Goal: Information Seeking & Learning: Learn about a topic

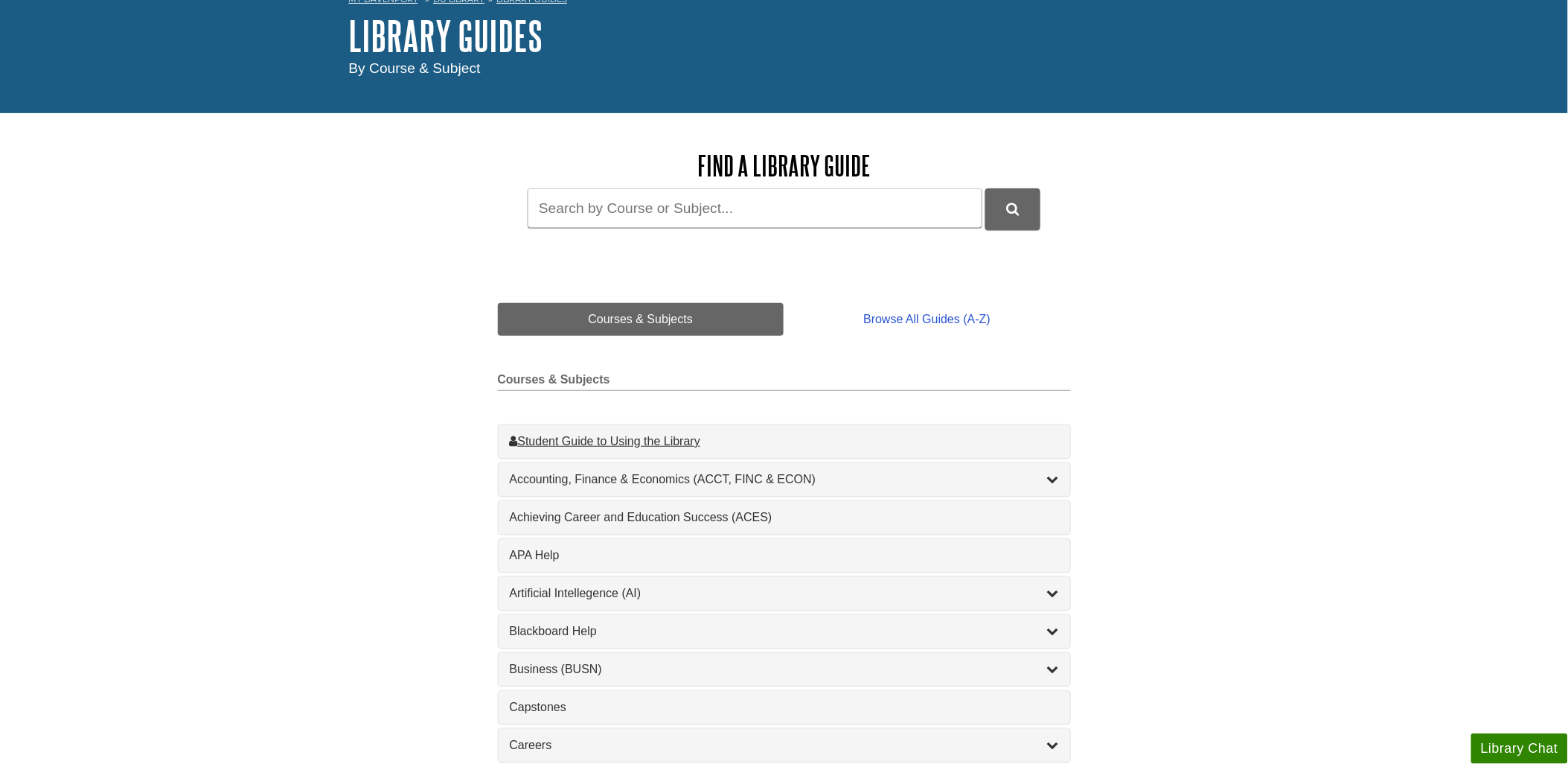
scroll to position [82, 0]
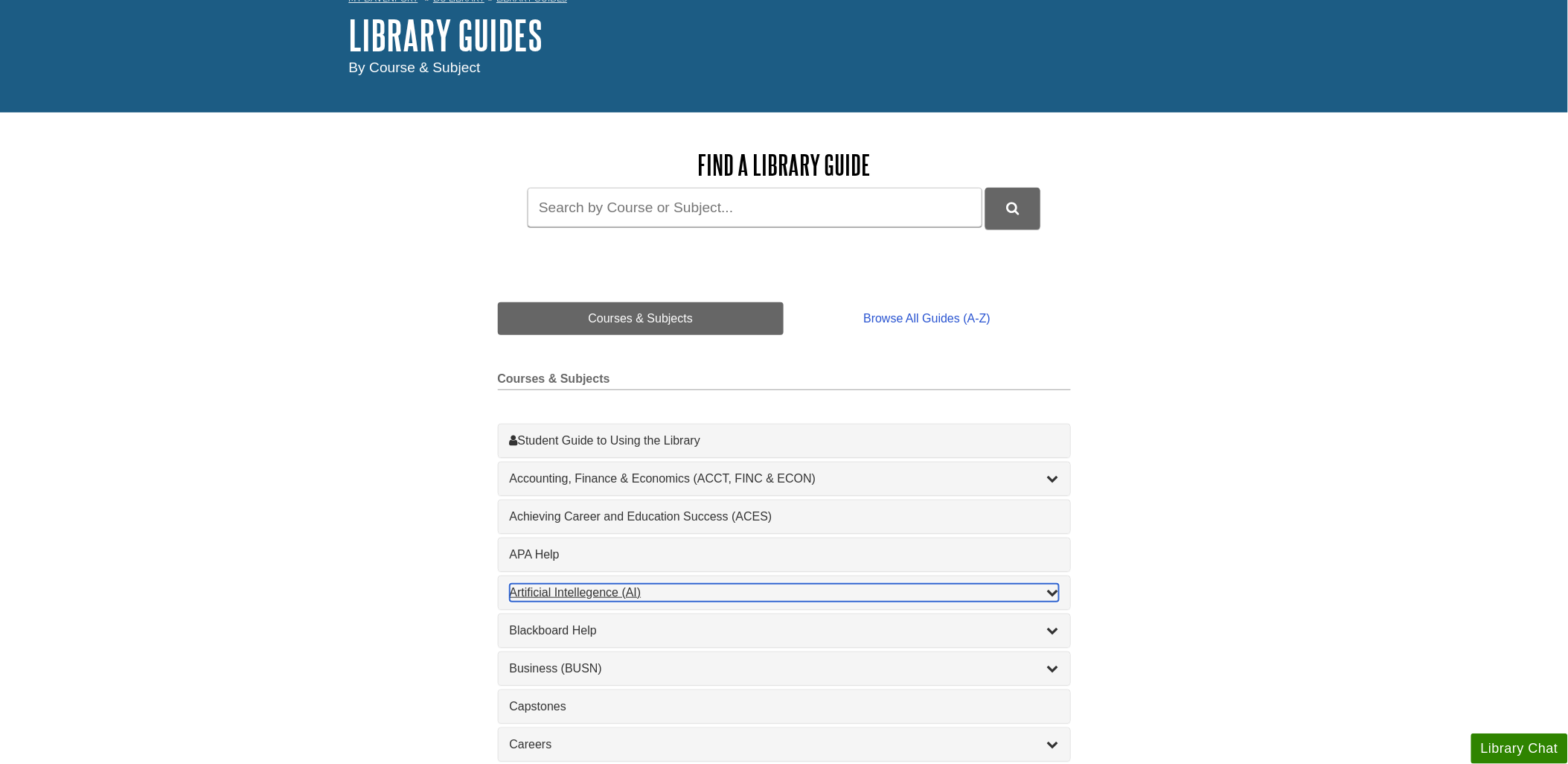
click at [599, 584] on div "Artificial Intellegence (AI) , 2 guides" at bounding box center [784, 593] width 550 height 18
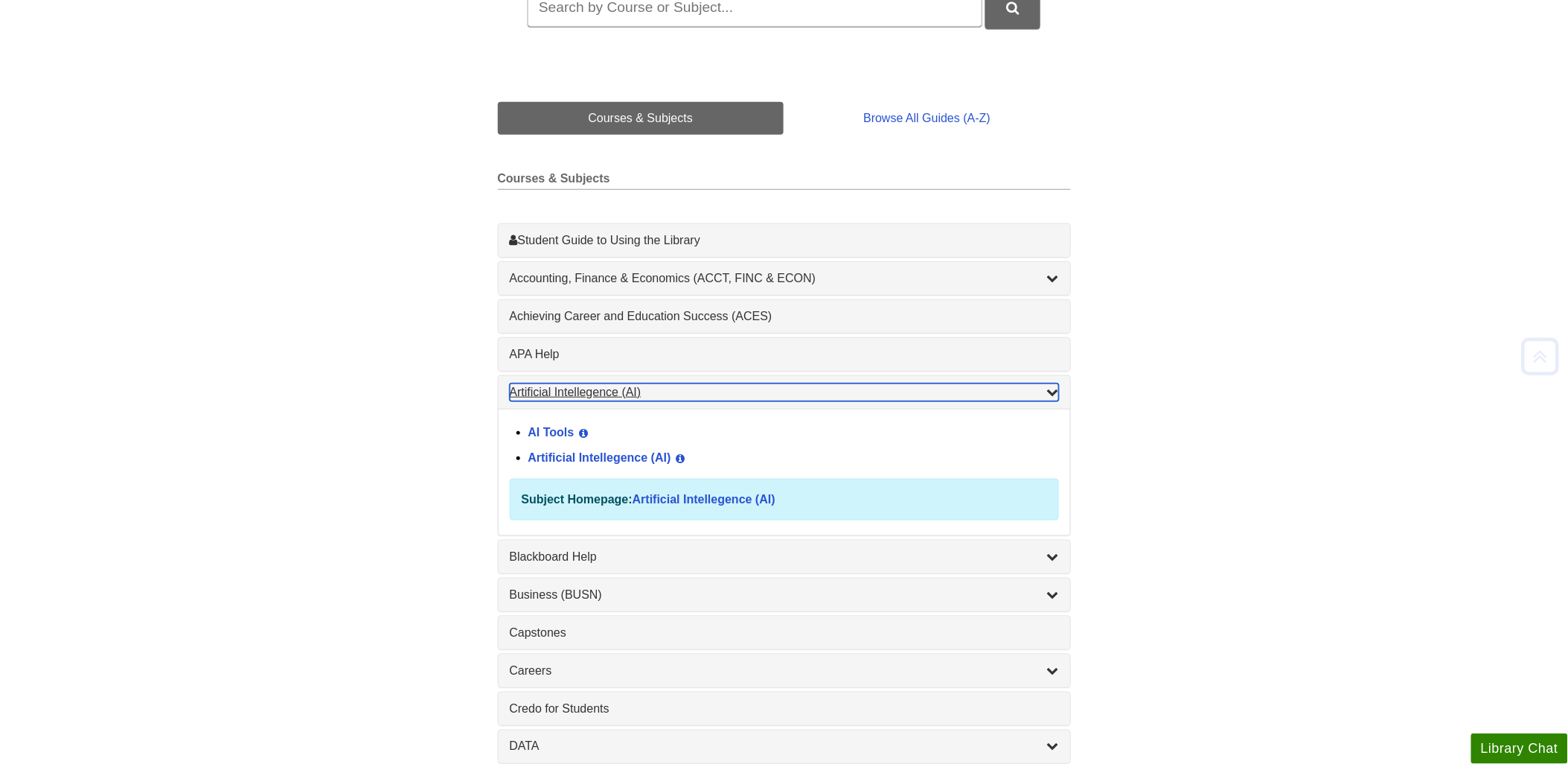
scroll to position [413, 0]
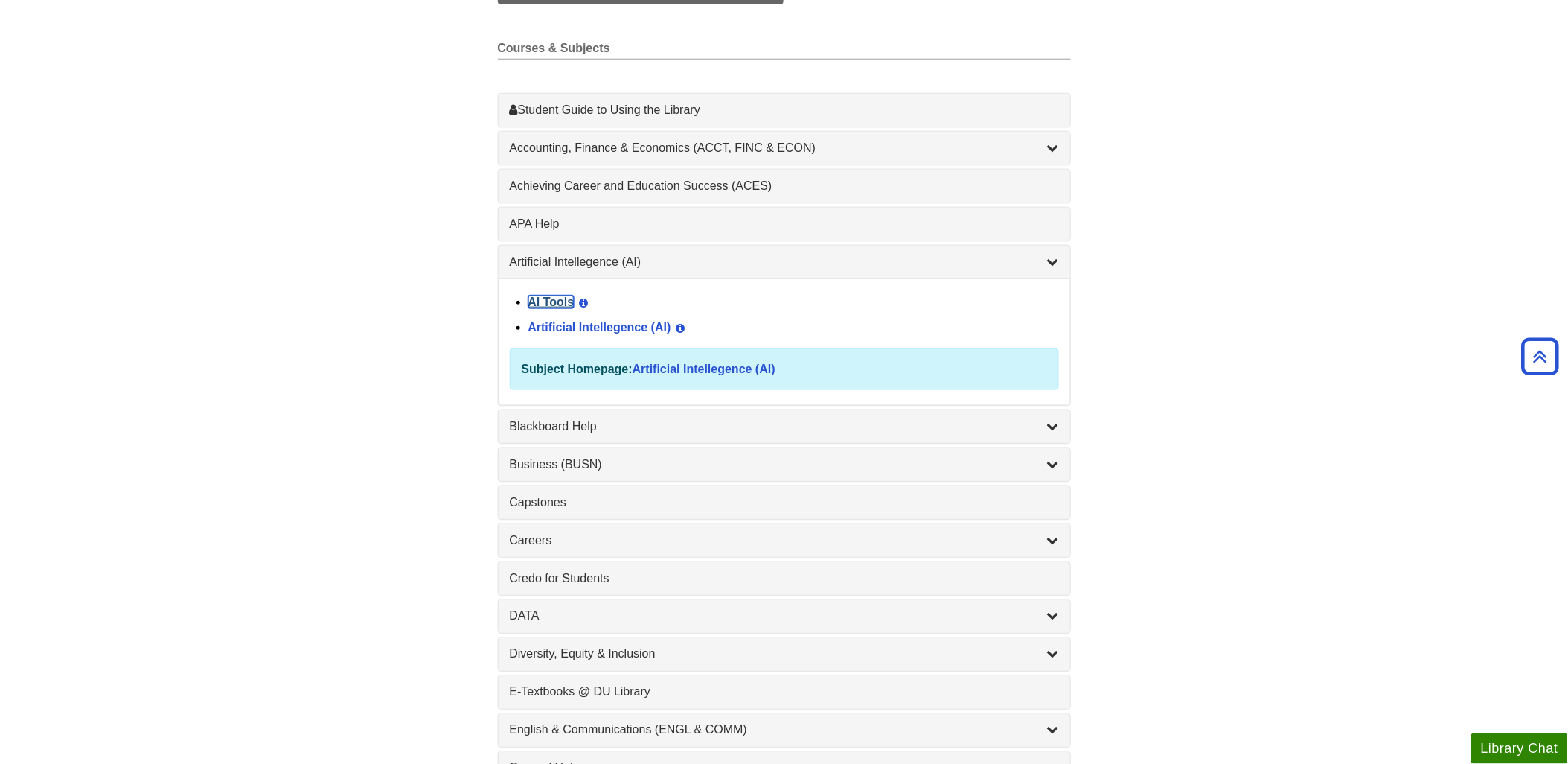
click at [559, 301] on link "AI Tools" at bounding box center [551, 302] width 46 height 12
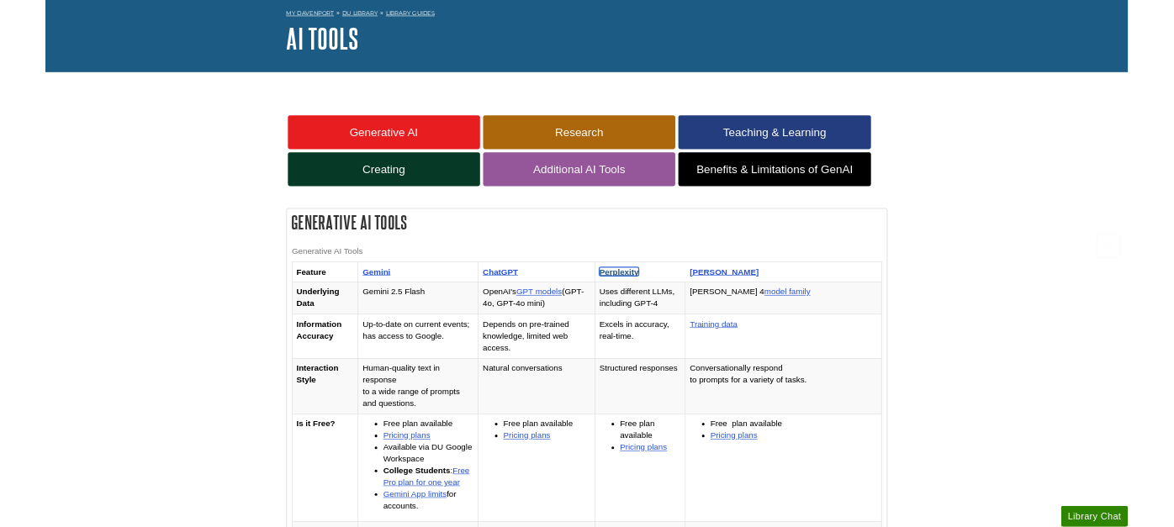
scroll to position [280, 0]
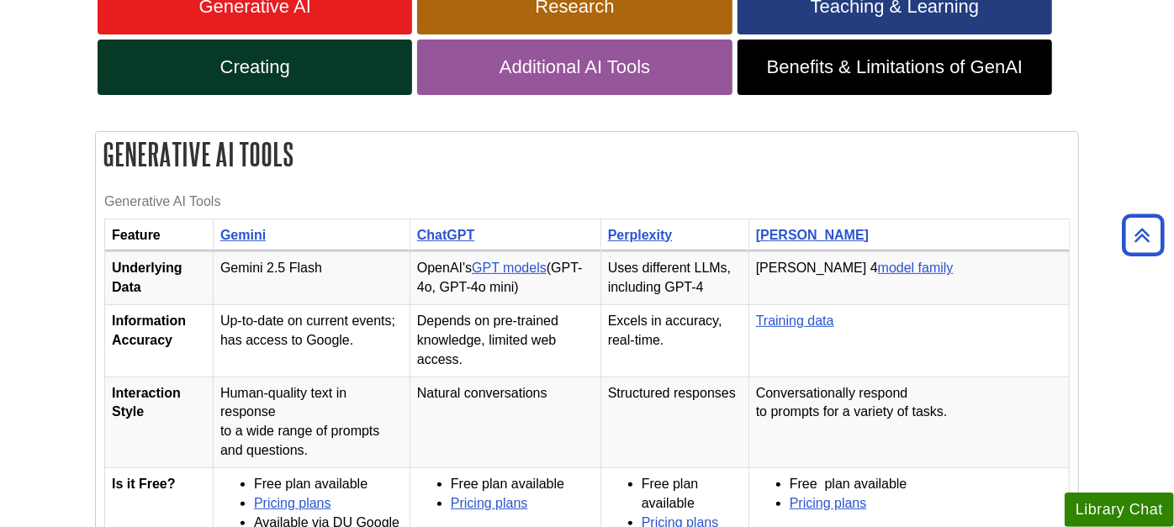
click at [639, 273] on td "Uses different LLMs, including GPT-4" at bounding box center [675, 278] width 148 height 53
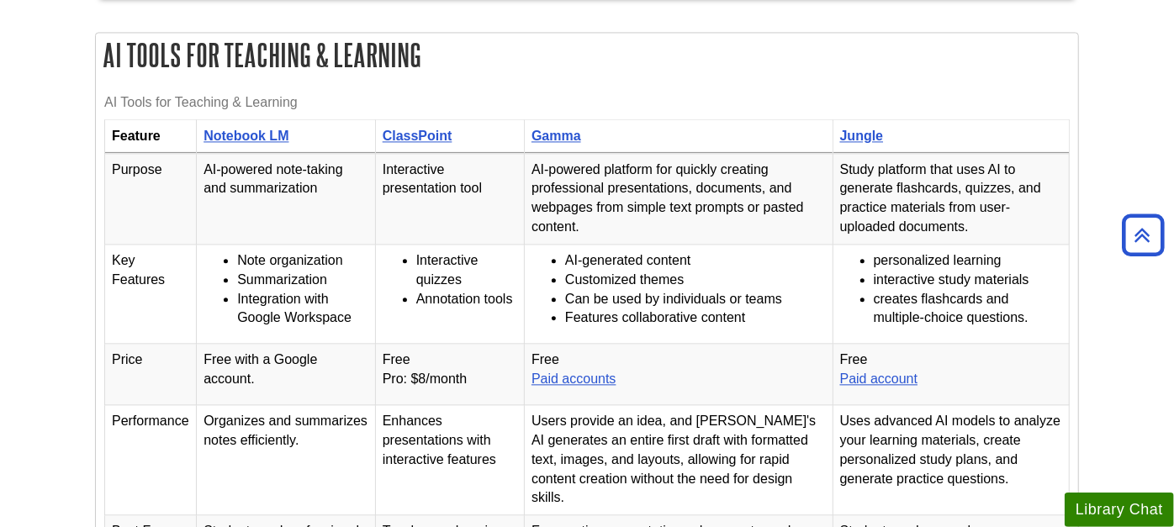
scroll to position [2149, 0]
